Goal: Use online tool/utility: Utilize a website feature to perform a specific function

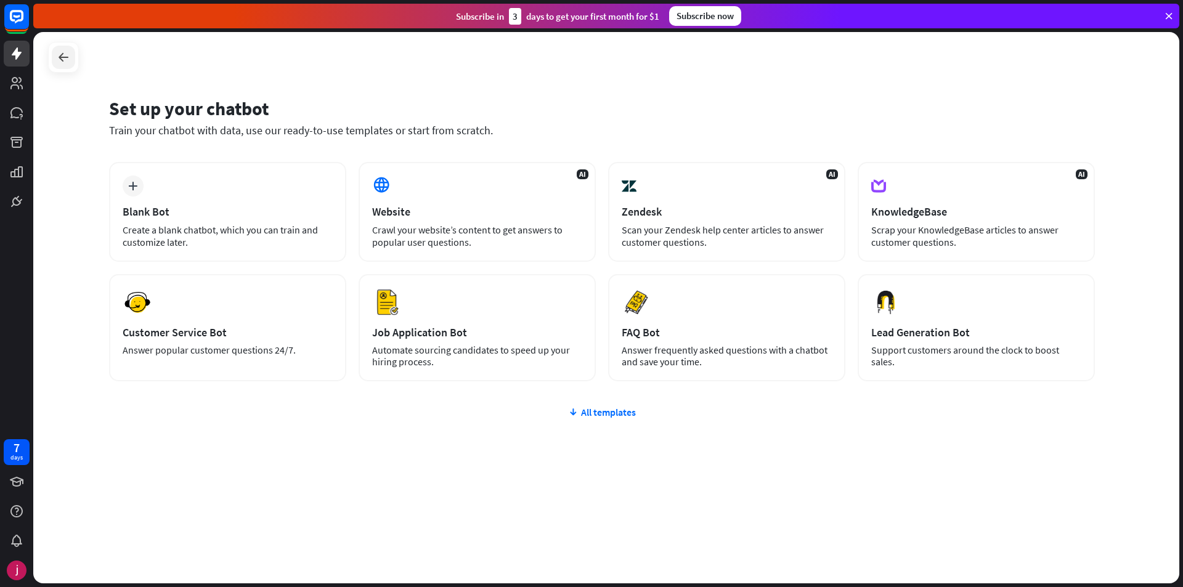
click at [57, 52] on icon at bounding box center [63, 57] width 15 height 15
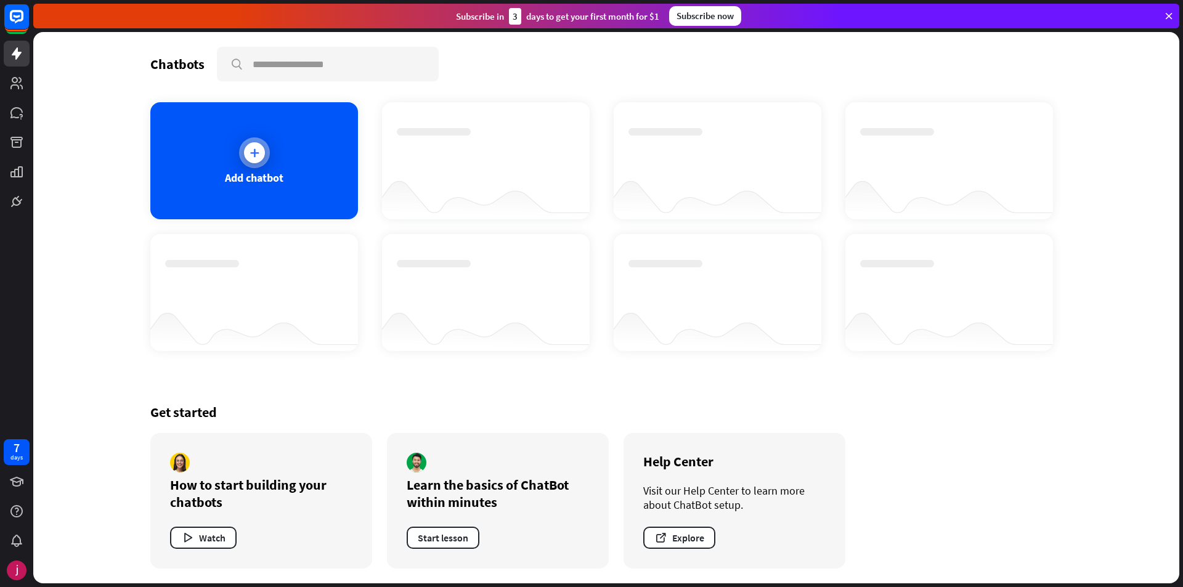
click at [262, 141] on div at bounding box center [254, 152] width 31 height 31
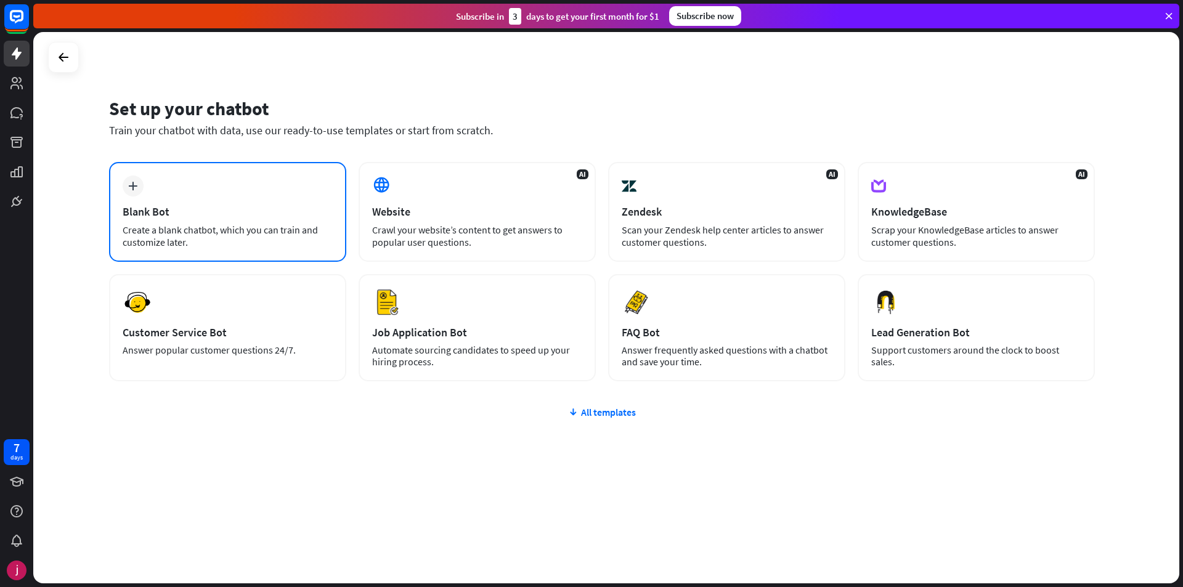
click at [195, 203] on div "plus Blank Bot Create a blank chatbot, which you can train and customize later." at bounding box center [227, 212] width 237 height 100
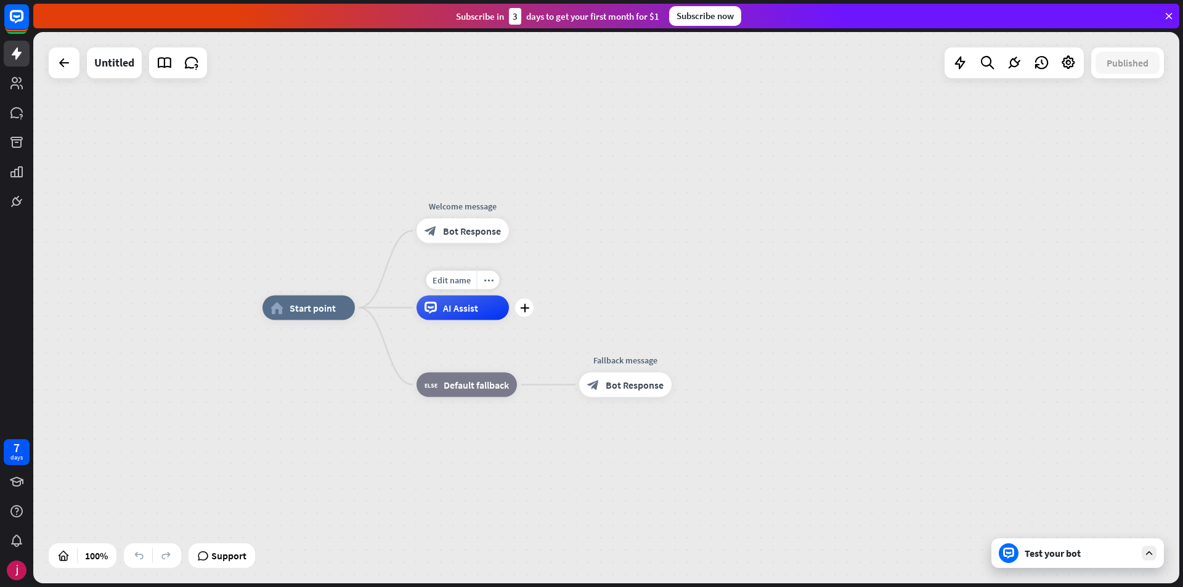
click at [473, 313] on span "AI Assist" at bounding box center [460, 308] width 35 height 12
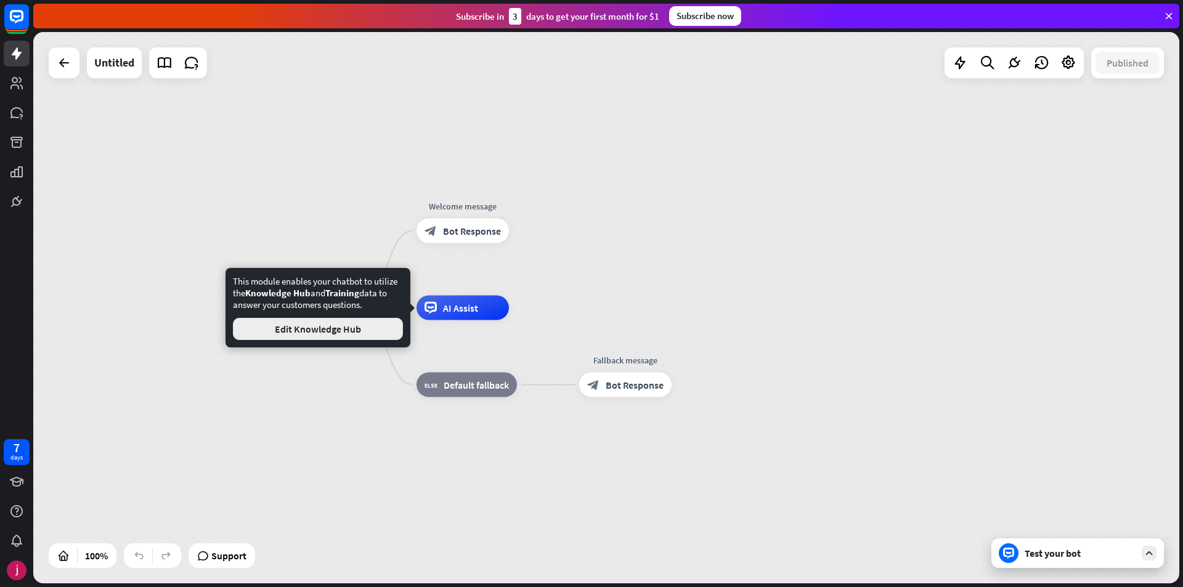
click at [371, 333] on button "Edit Knowledge Hub" at bounding box center [318, 329] width 170 height 22
